Goal: Task Accomplishment & Management: Use online tool/utility

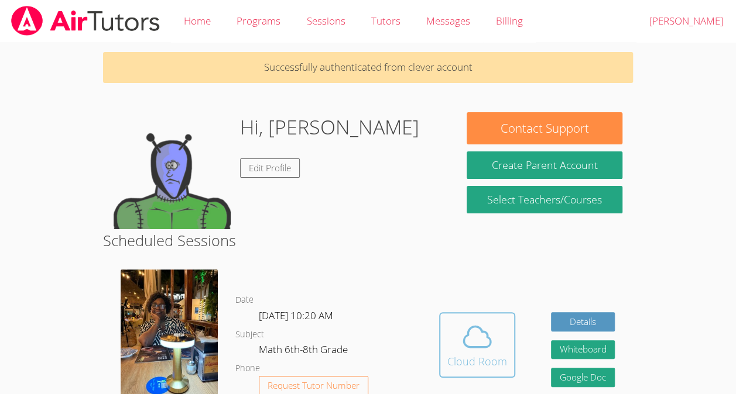
click at [480, 347] on icon at bounding box center [476, 337] width 27 height 20
click at [466, 338] on icon at bounding box center [477, 337] width 33 height 33
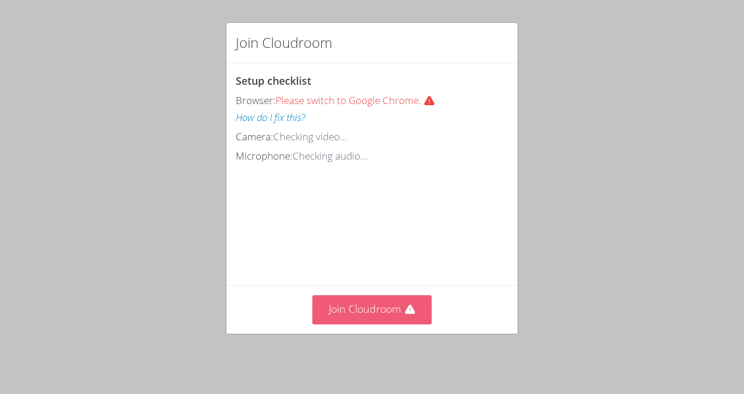
click at [374, 323] on button "Join Cloudroom" at bounding box center [373, 310] width 120 height 29
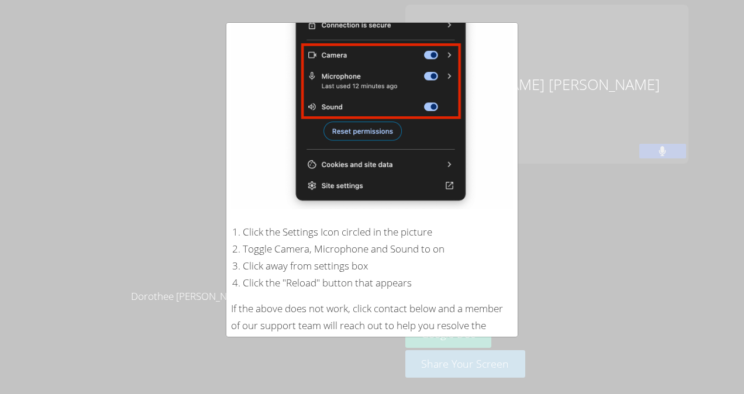
scroll to position [204, 0]
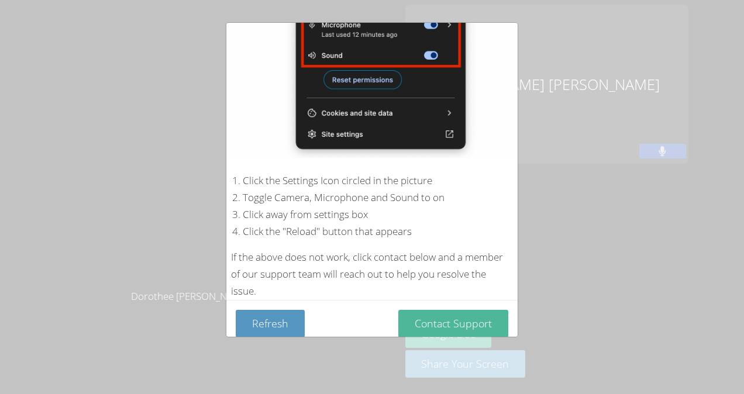
click at [479, 310] on button "Contact Support" at bounding box center [454, 324] width 110 height 28
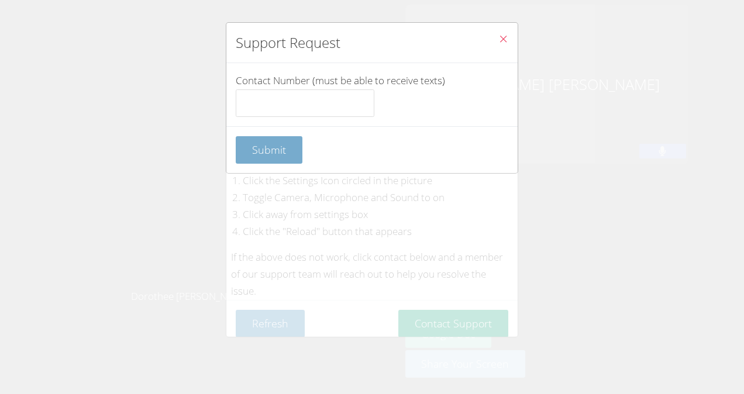
click at [268, 145] on span "Submit" at bounding box center [269, 150] width 34 height 14
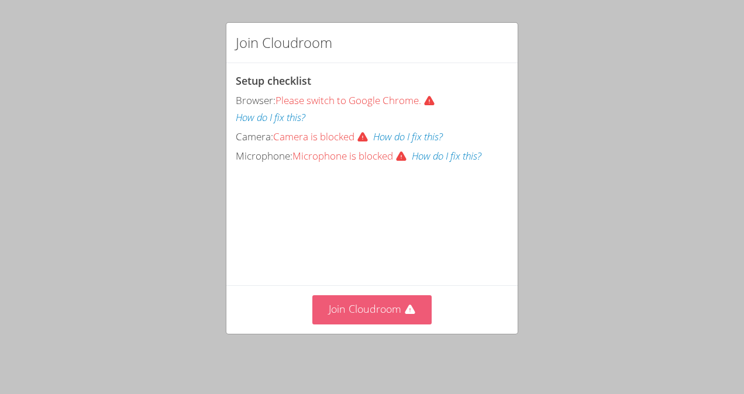
click at [379, 312] on button "Join Cloudroom" at bounding box center [373, 310] width 120 height 29
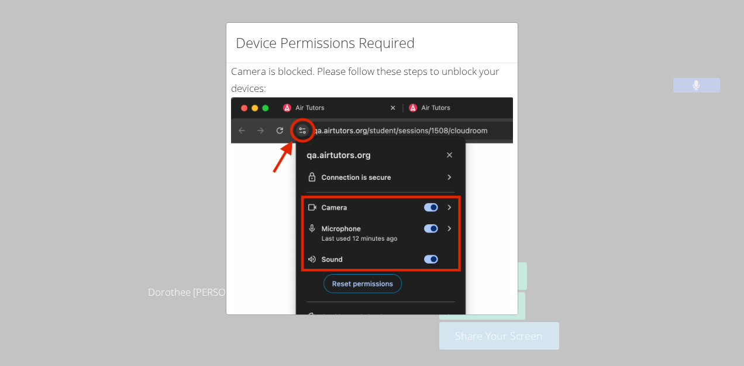
drag, startPoint x: 167, startPoint y: 252, endPoint x: 167, endPoint y: 224, distance: 28.7
click at [167, 224] on div "Device Permissions Required Camera is blocked . Please follow these steps to un…" at bounding box center [372, 183] width 744 height 366
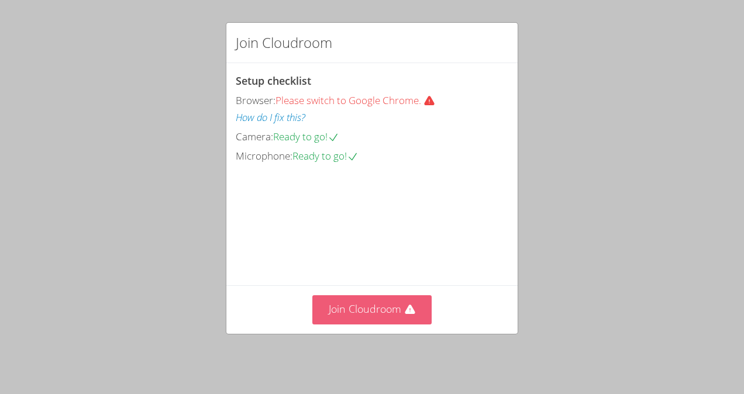
click at [358, 312] on button "Join Cloudroom" at bounding box center [373, 310] width 120 height 29
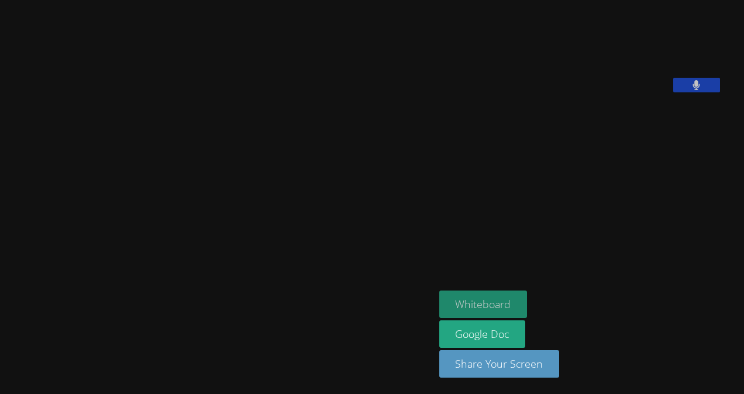
click at [518, 294] on button "Whiteboard" at bounding box center [483, 305] width 88 height 28
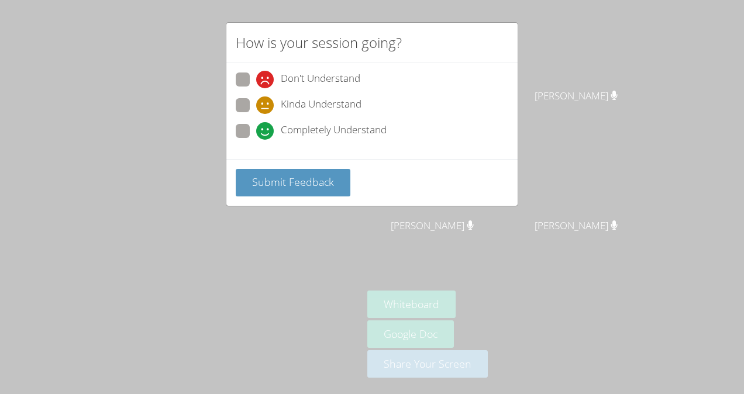
click at [256, 140] on span at bounding box center [256, 140] width 0 height 0
click at [256, 133] on input "Completely Understand" at bounding box center [261, 129] width 10 height 10
radio input "true"
click at [294, 181] on span "Submit Feedback" at bounding box center [293, 182] width 82 height 14
